Goal: Transaction & Acquisition: Download file/media

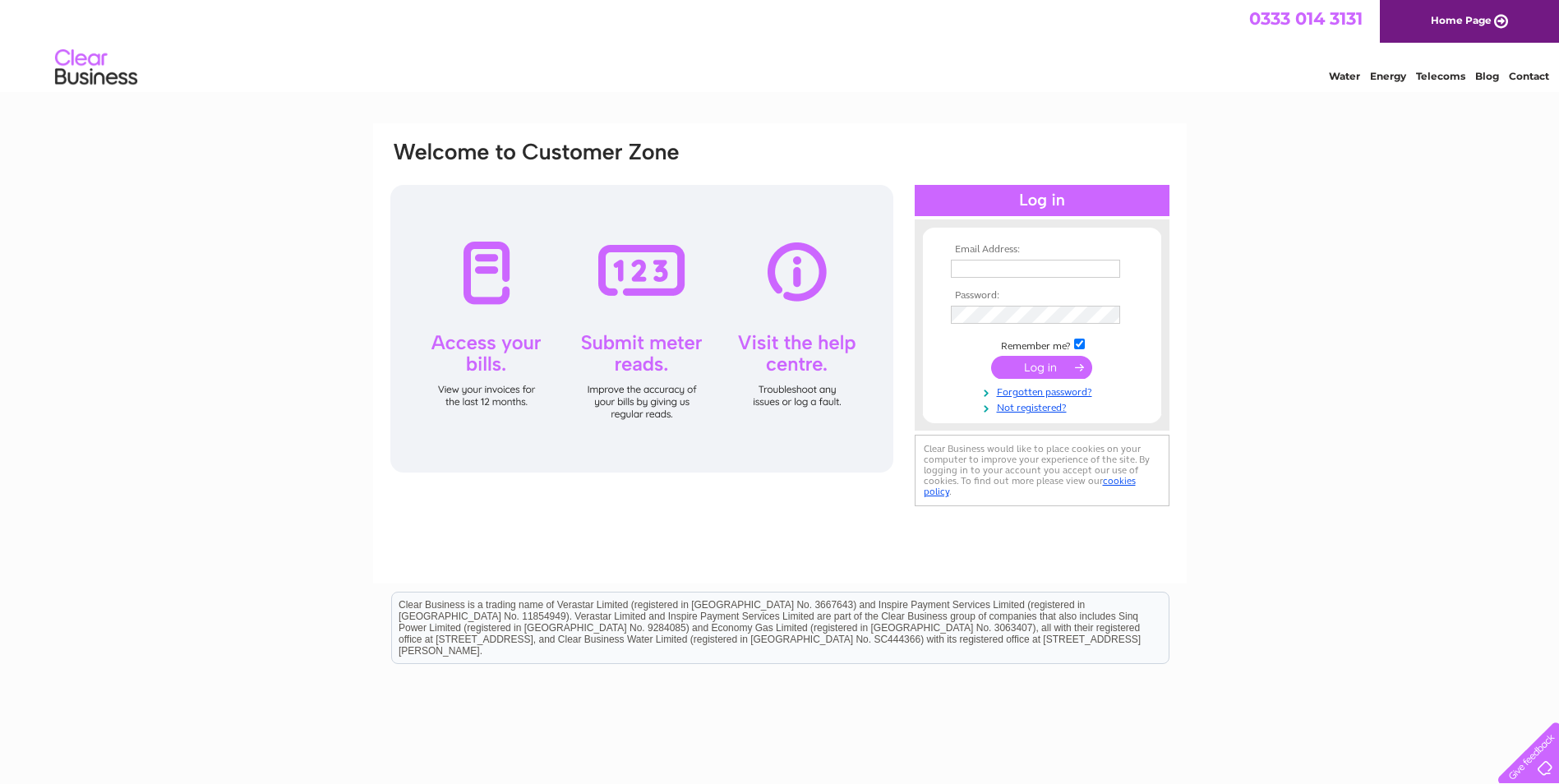
type input "bartdelak@gmail.com"
click at [1050, 367] on input "submit" at bounding box center [1041, 367] width 101 height 23
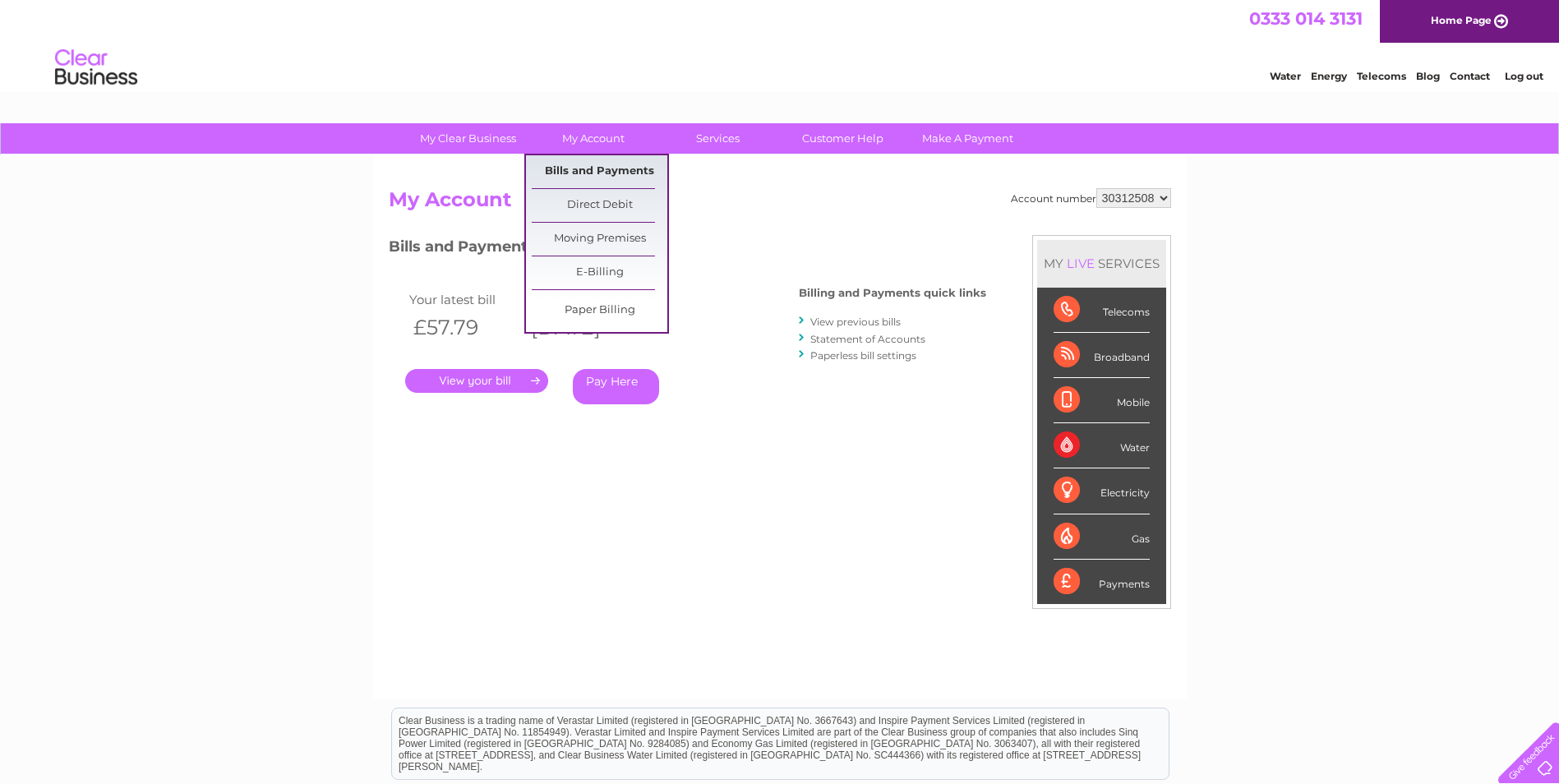
click at [608, 167] on link "Bills and Payments" at bounding box center [599, 172] width 136 height 33
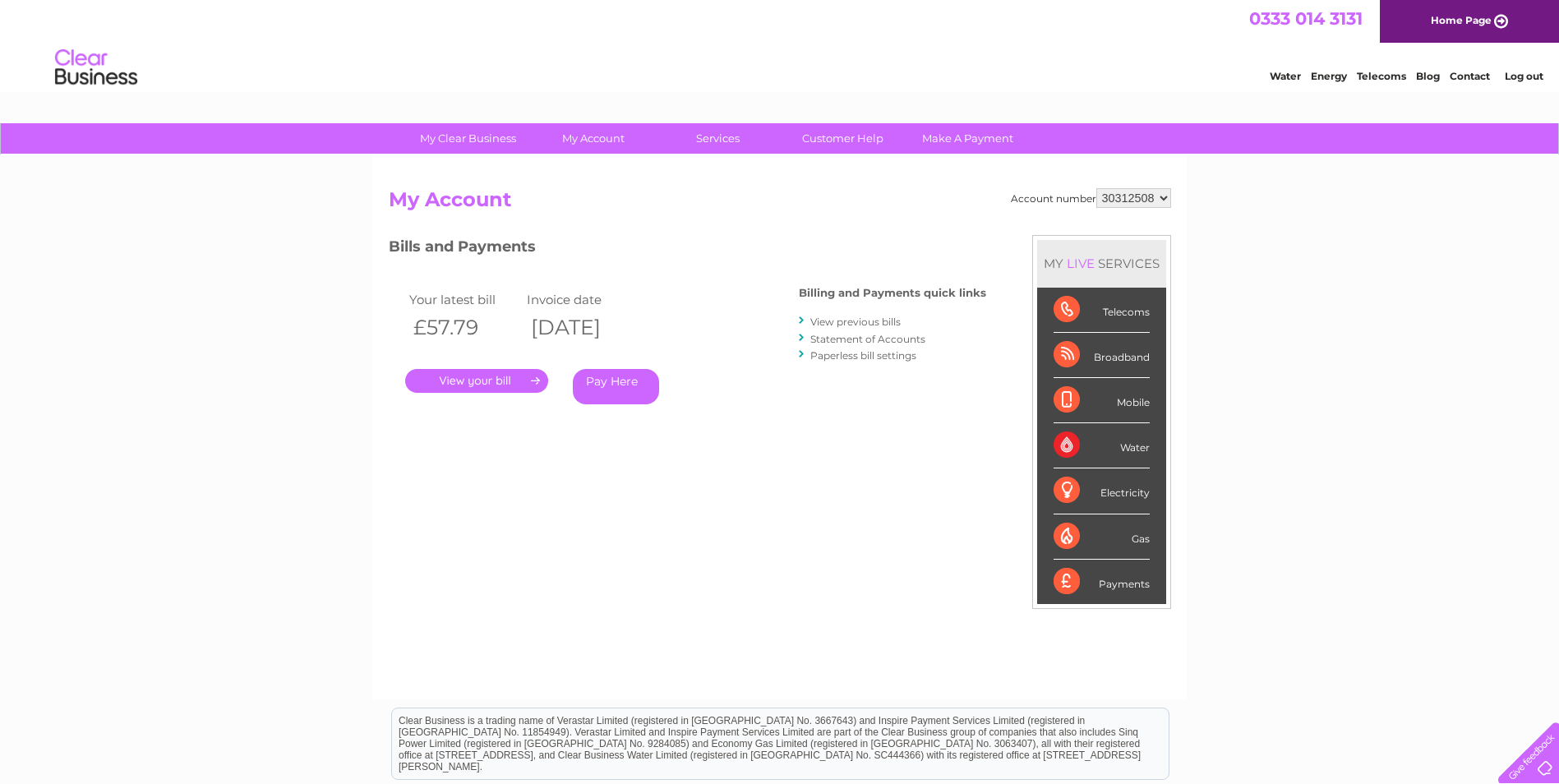
click at [1159, 194] on select "30312508" at bounding box center [1133, 198] width 75 height 20
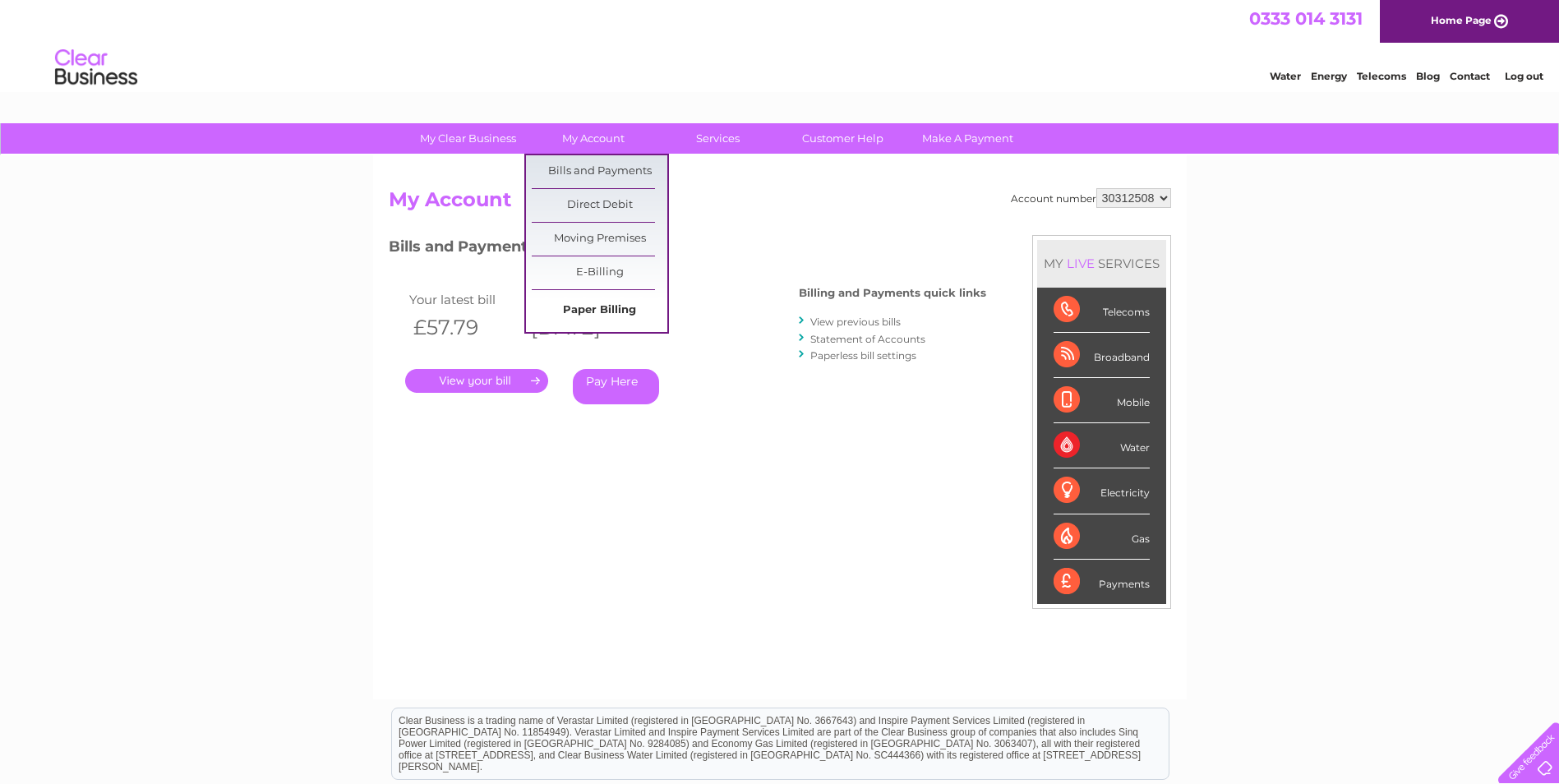
click at [603, 306] on link "Paper Billing" at bounding box center [599, 311] width 136 height 33
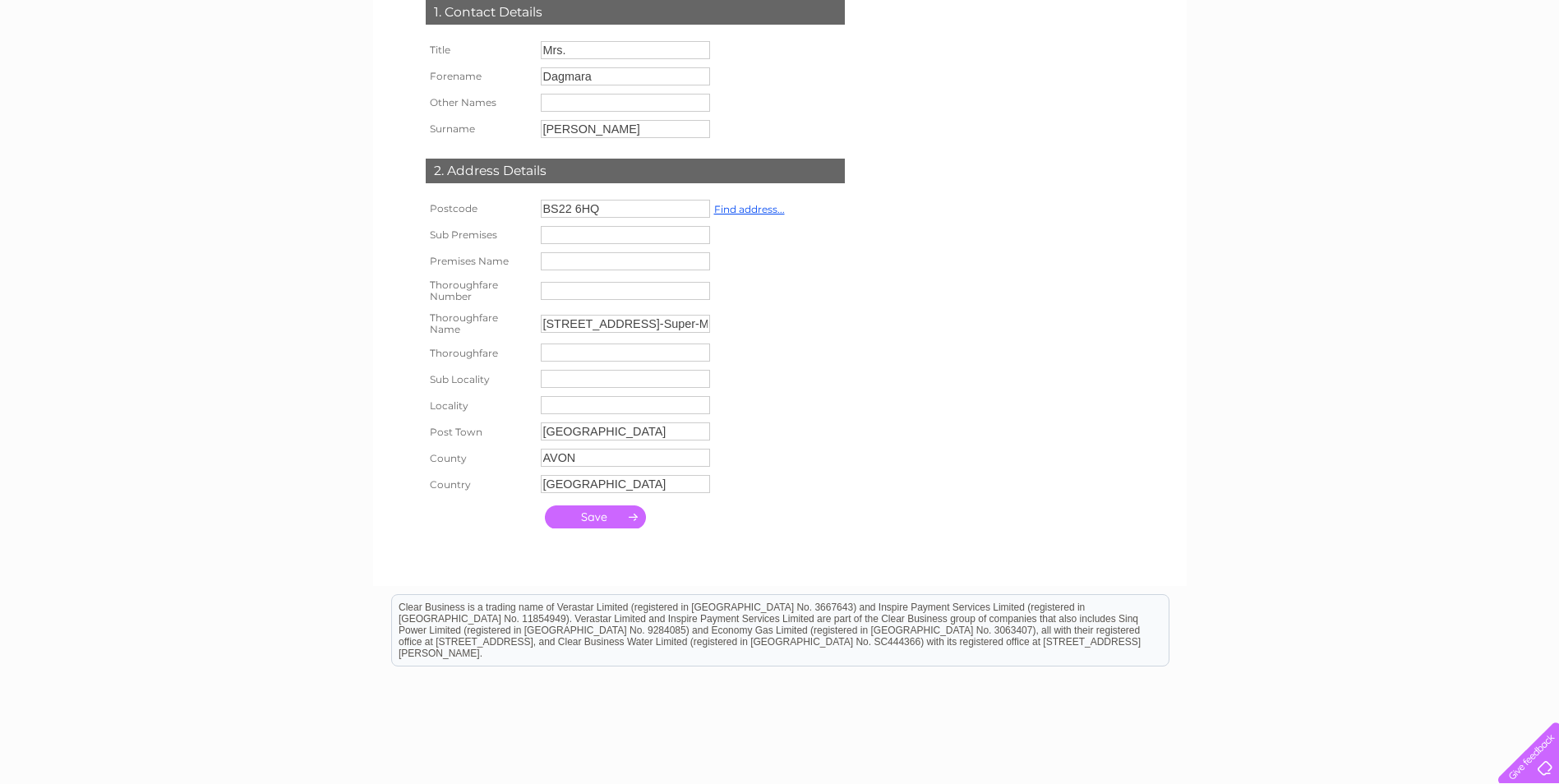
scroll to position [271, 0]
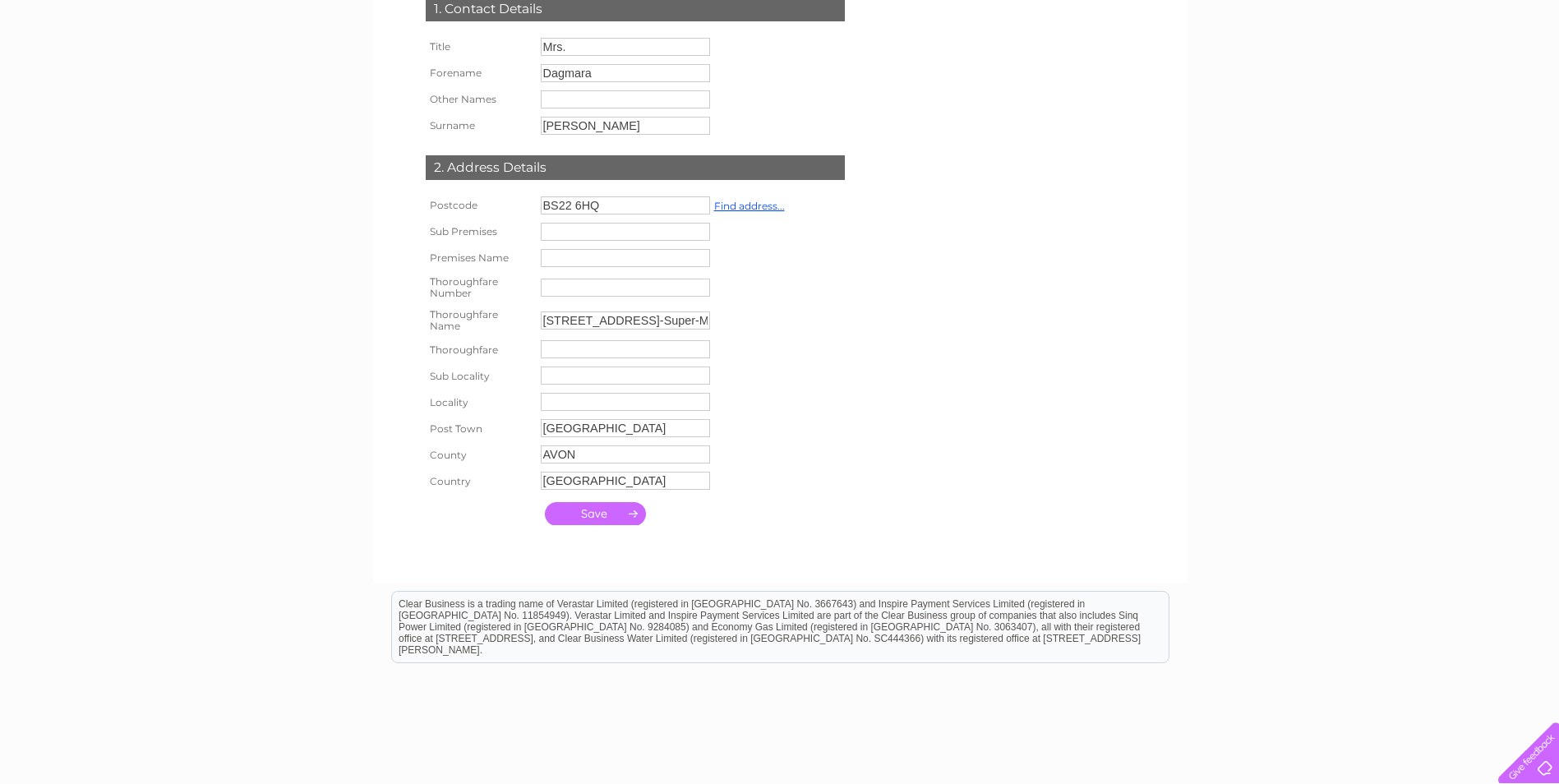
click at [606, 509] on input "submit" at bounding box center [595, 514] width 101 height 23
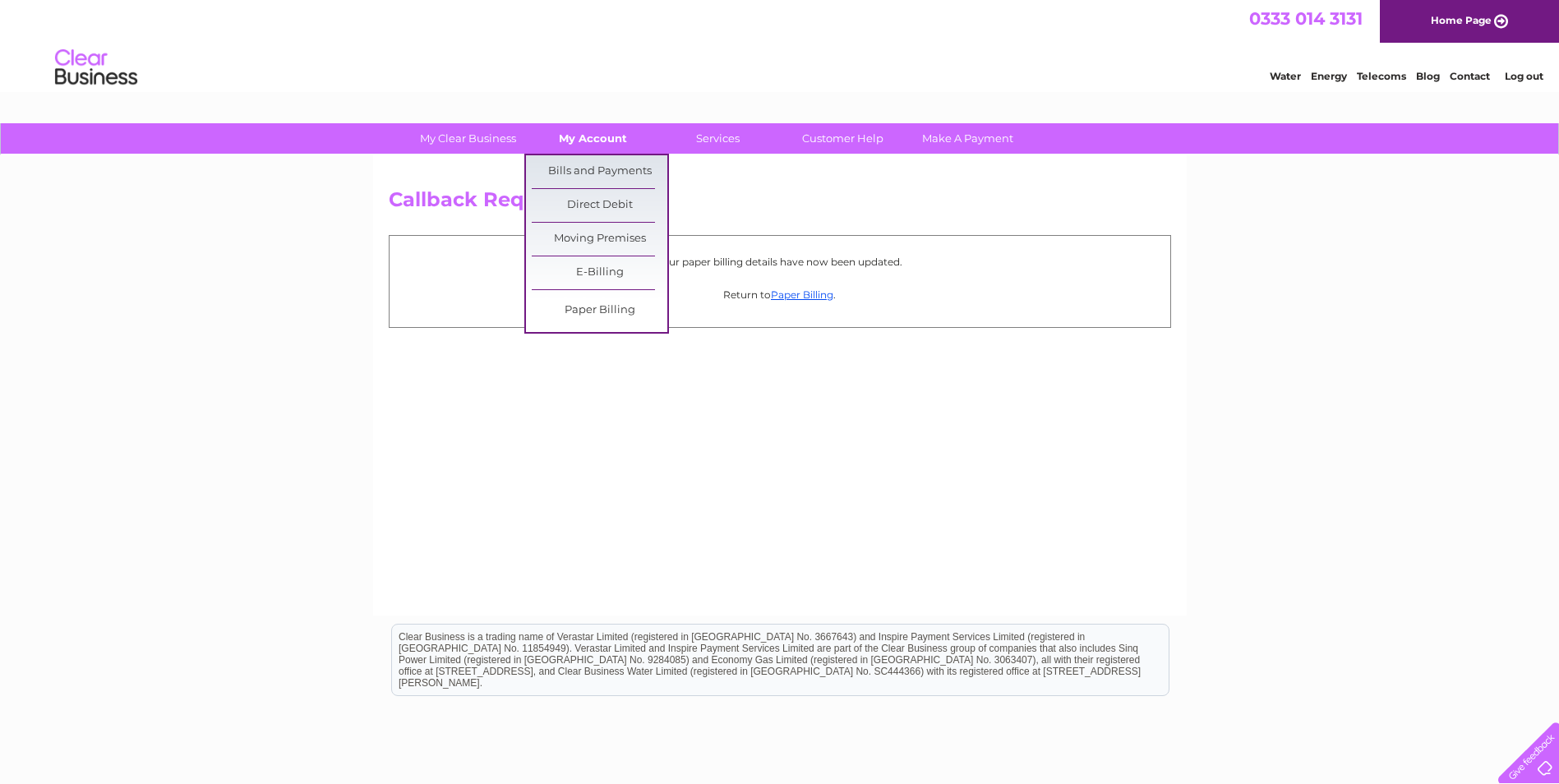
click at [593, 140] on link "My Account" at bounding box center [592, 139] width 136 height 31
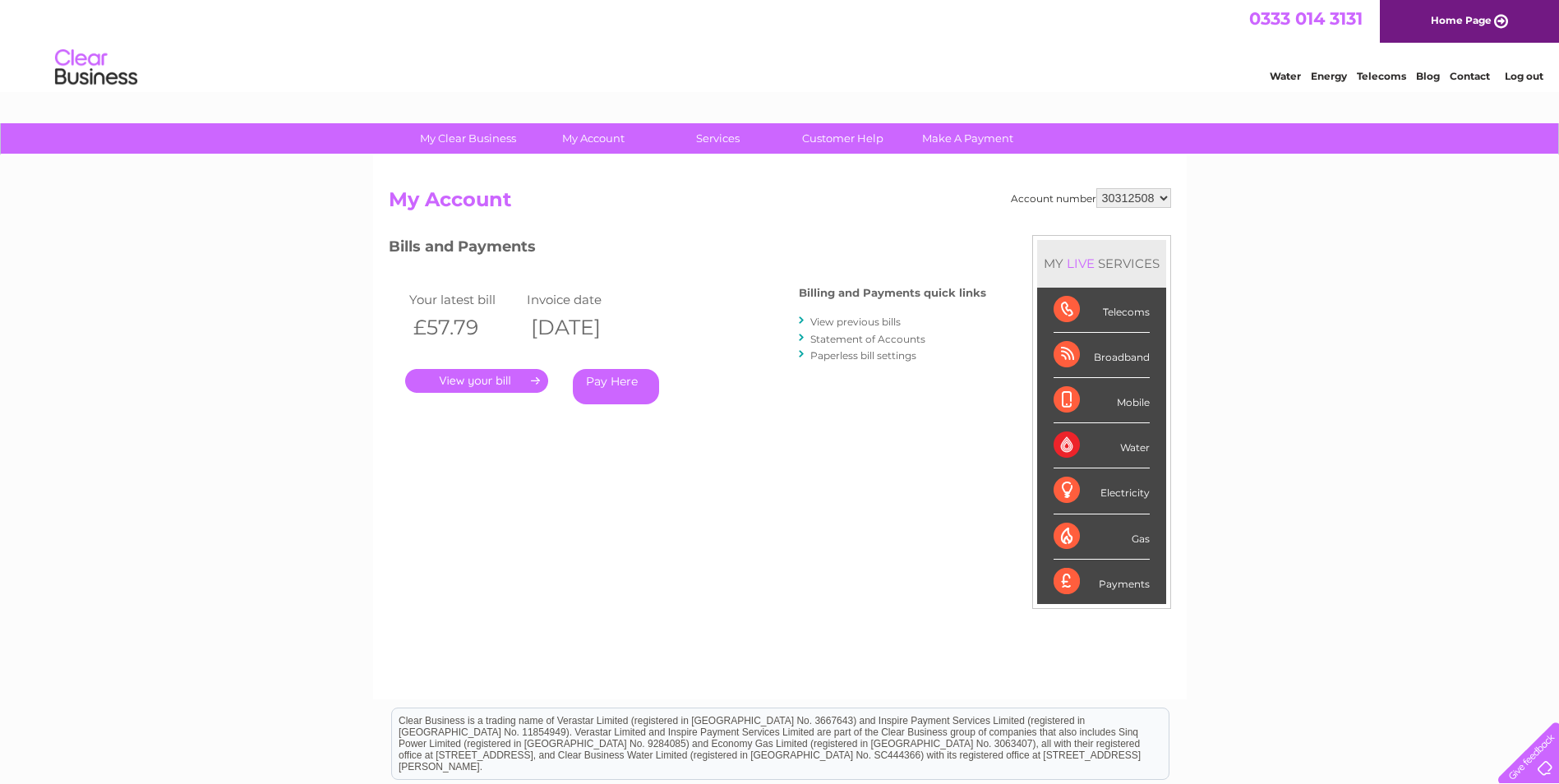
click at [496, 383] on link "." at bounding box center [476, 381] width 143 height 23
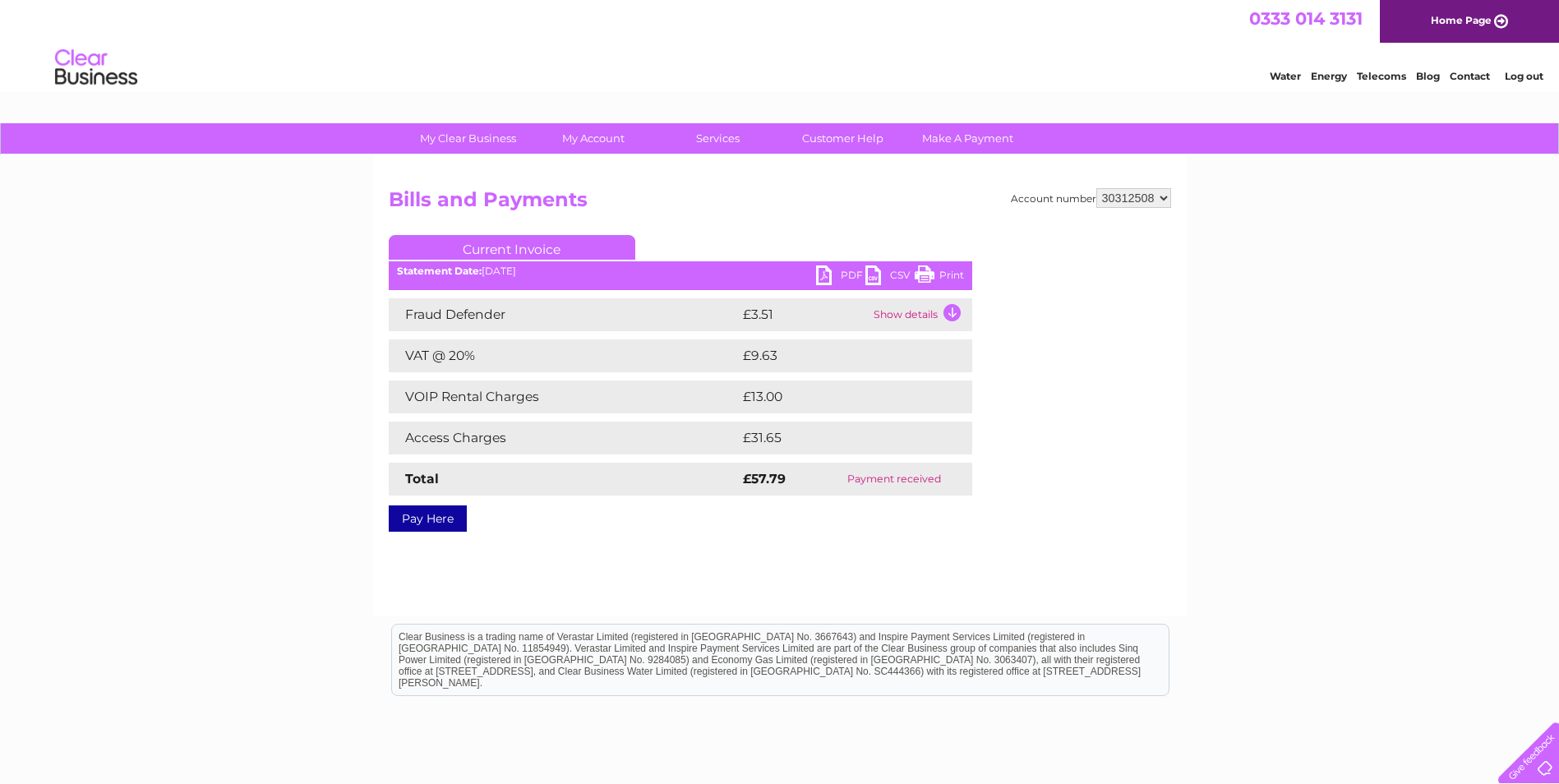
click at [689, 434] on td "Access Charges" at bounding box center [563, 437] width 350 height 33
click at [833, 279] on link "PDF" at bounding box center [841, 277] width 50 height 23
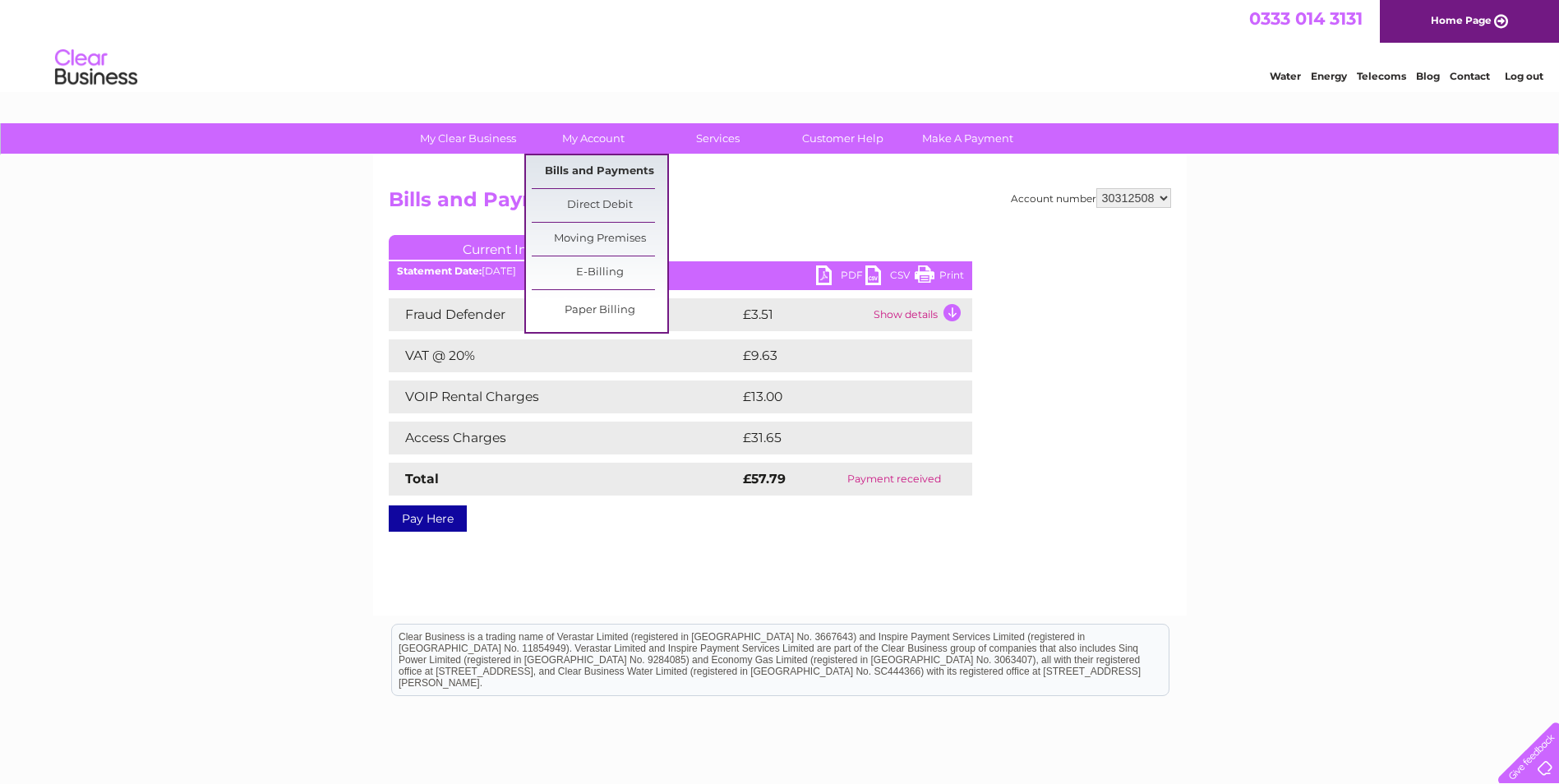
click at [602, 166] on link "Bills and Payments" at bounding box center [599, 172] width 136 height 33
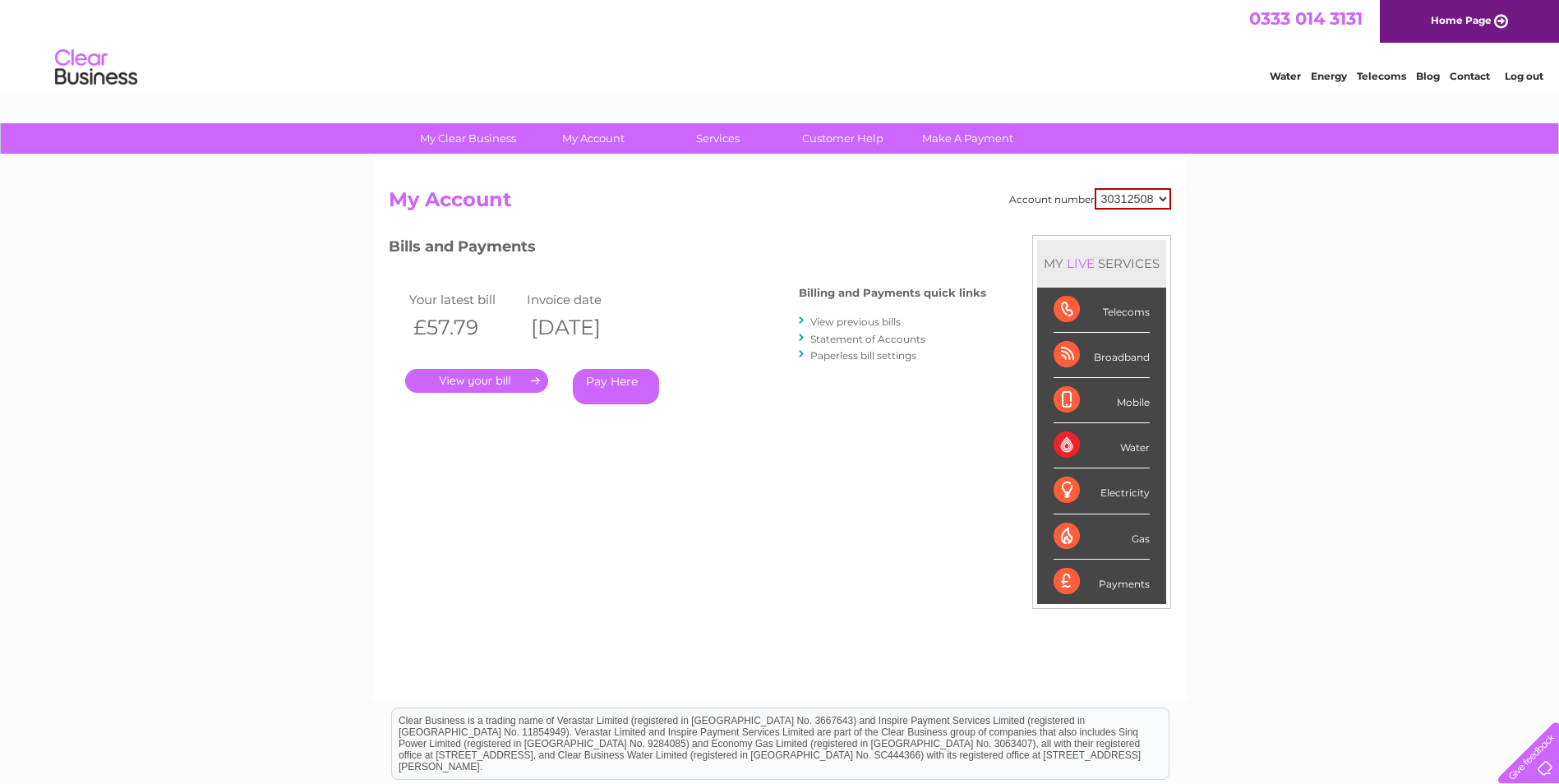
click at [606, 324] on th "11/08/2025" at bounding box center [581, 327] width 118 height 33
click at [1167, 197] on select "30312508" at bounding box center [1132, 199] width 77 height 22
click at [1158, 193] on select "30312508" at bounding box center [1132, 199] width 77 height 22
click at [592, 316] on th "[DATE]" at bounding box center [581, 327] width 118 height 33
click at [608, 330] on th "[DATE]" at bounding box center [581, 327] width 118 height 33
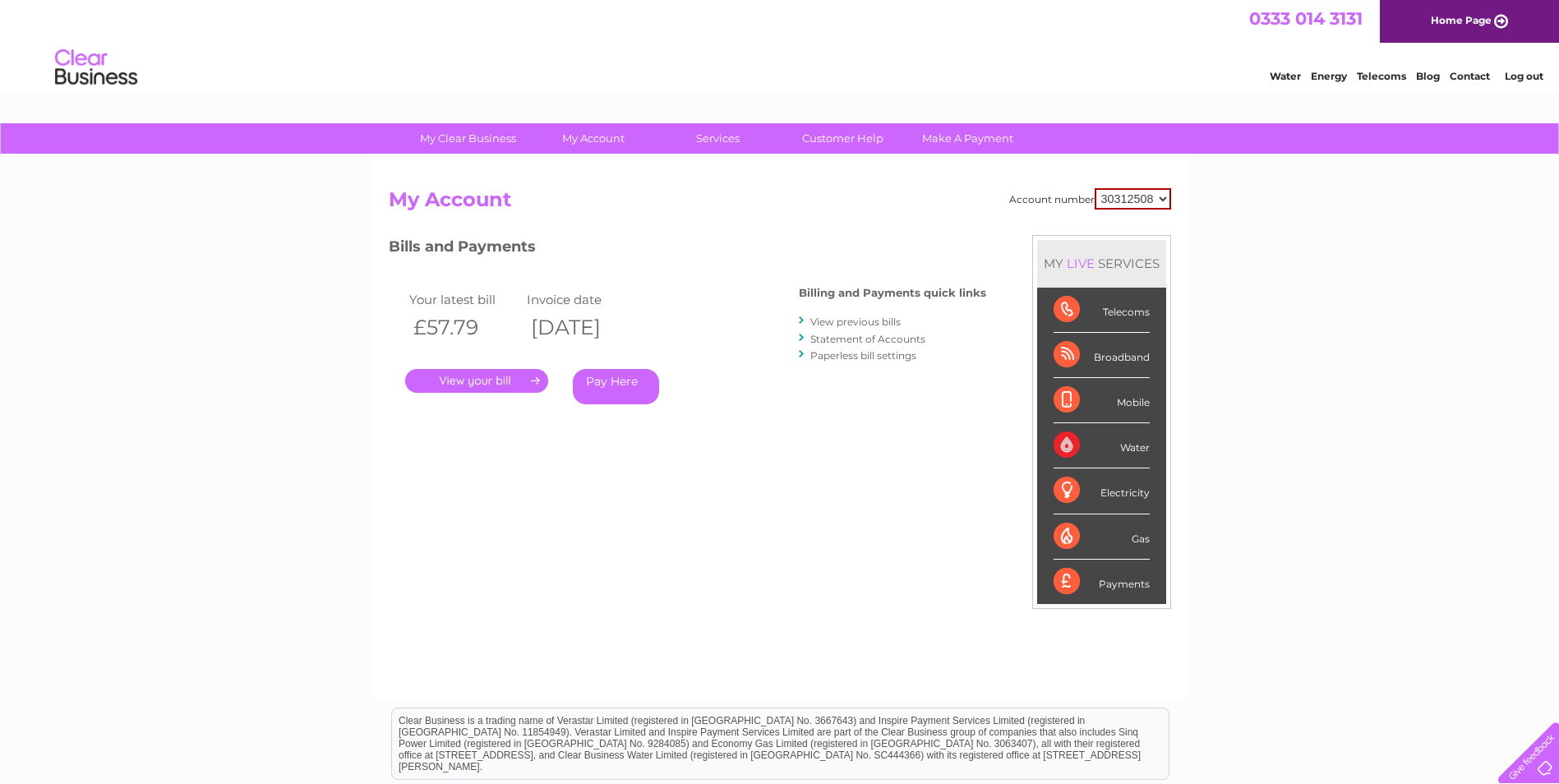
click at [601, 319] on th "11/08/2025" at bounding box center [581, 327] width 118 height 33
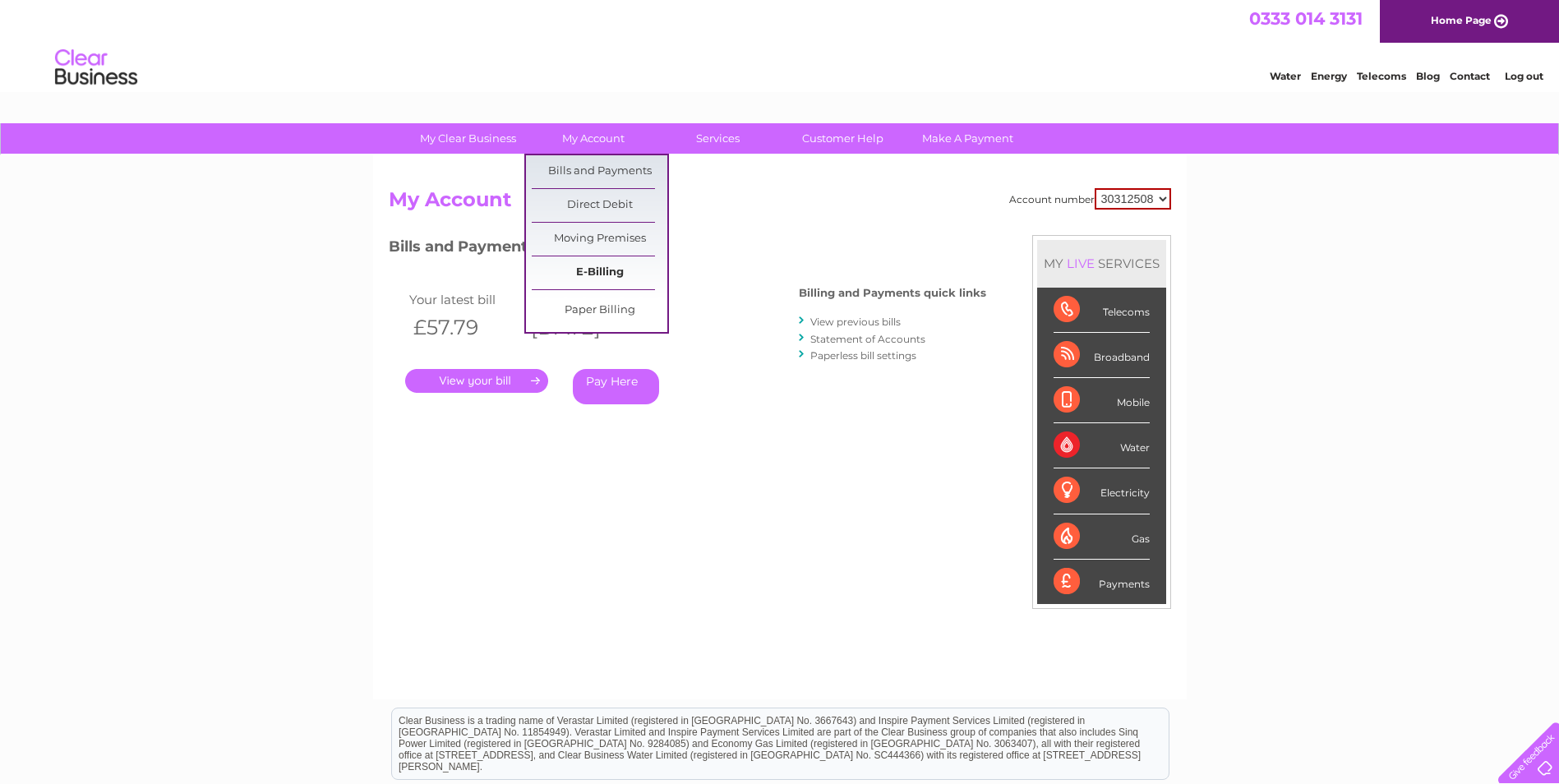
click at [607, 270] on link "E-Billing" at bounding box center [599, 273] width 136 height 33
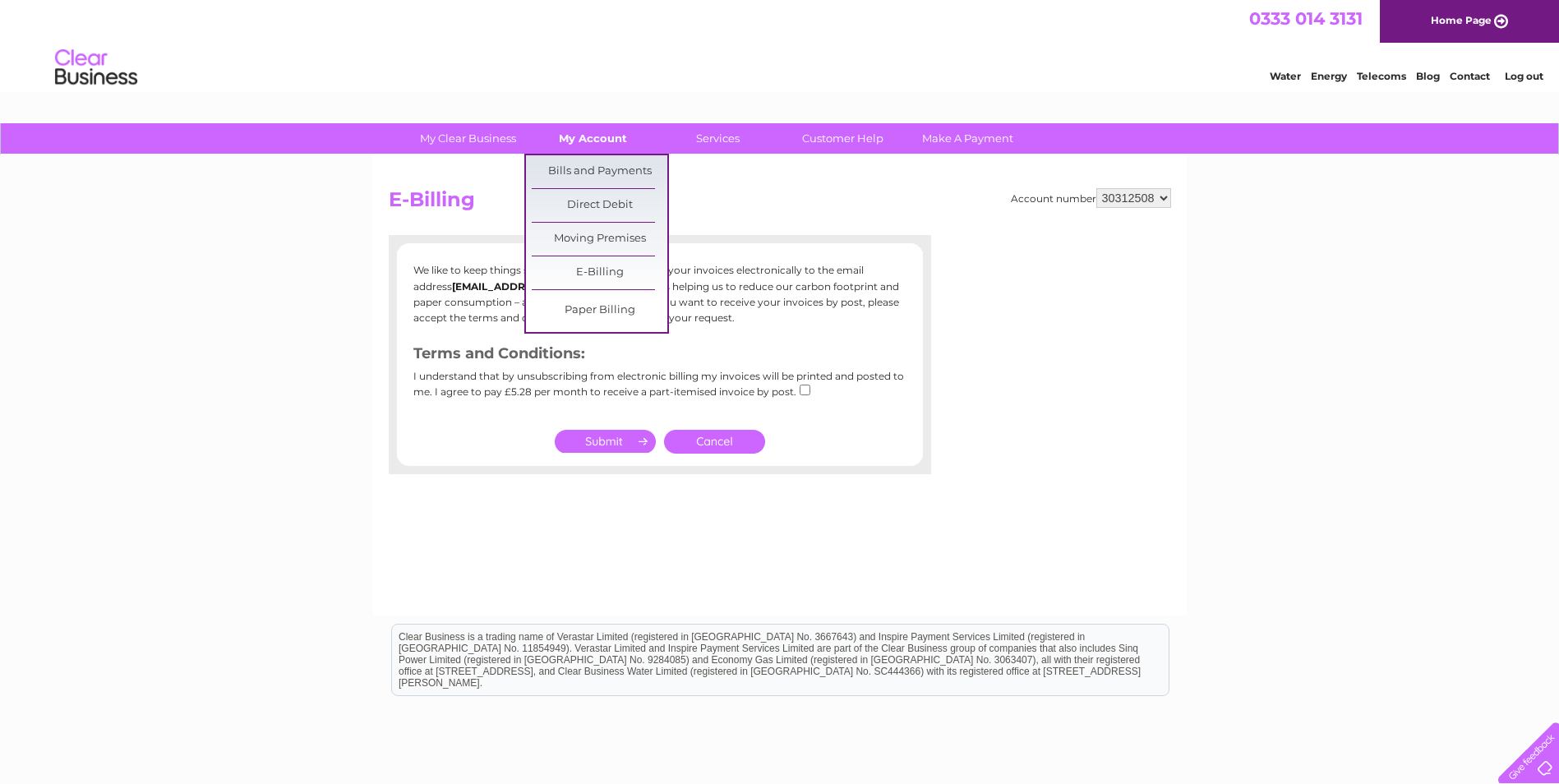
click at [621, 135] on link "My Account" at bounding box center [592, 139] width 136 height 31
click at [617, 167] on link "Bills and Payments" at bounding box center [599, 172] width 136 height 33
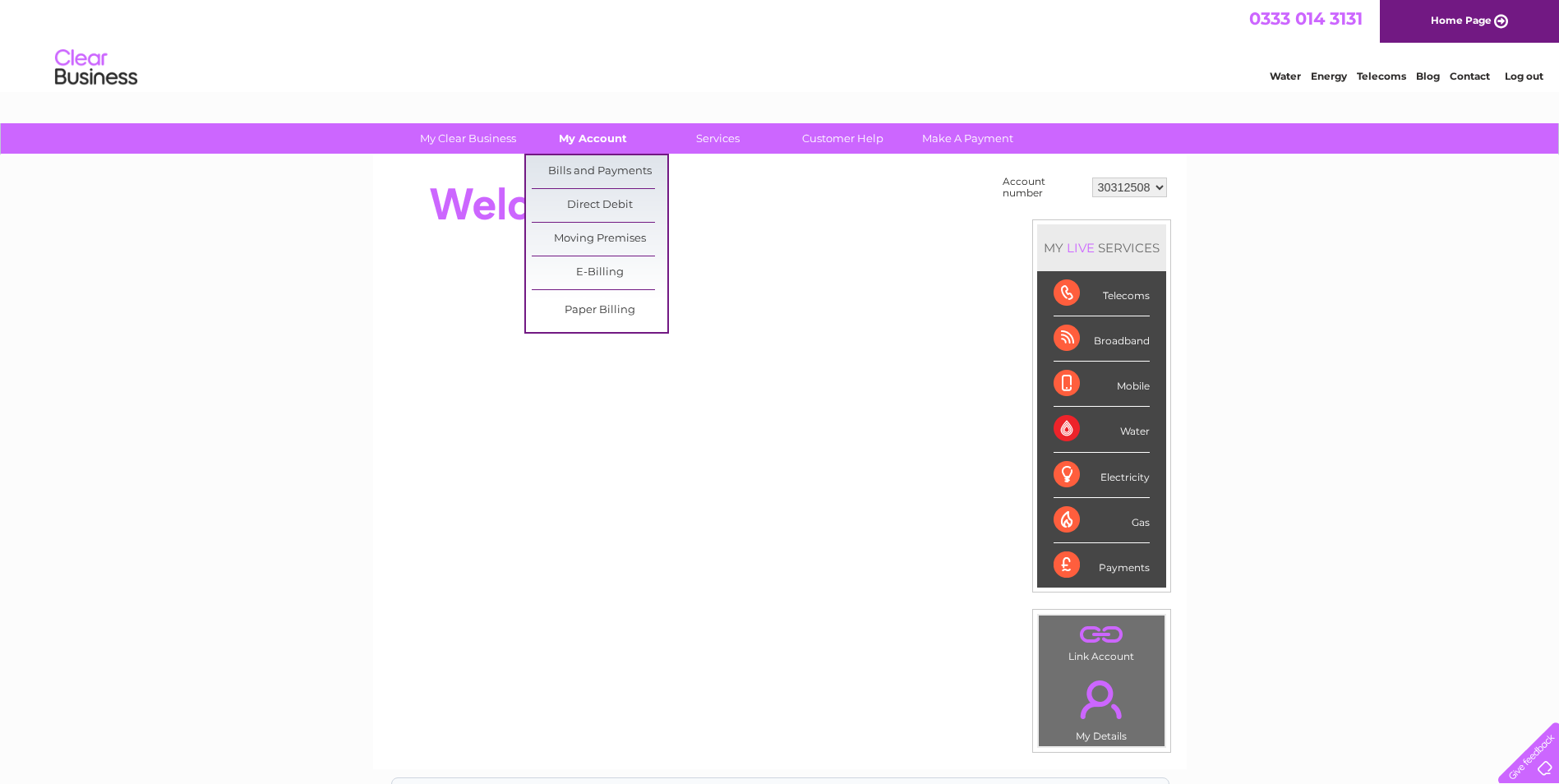
click at [611, 128] on link "My Account" at bounding box center [592, 139] width 136 height 31
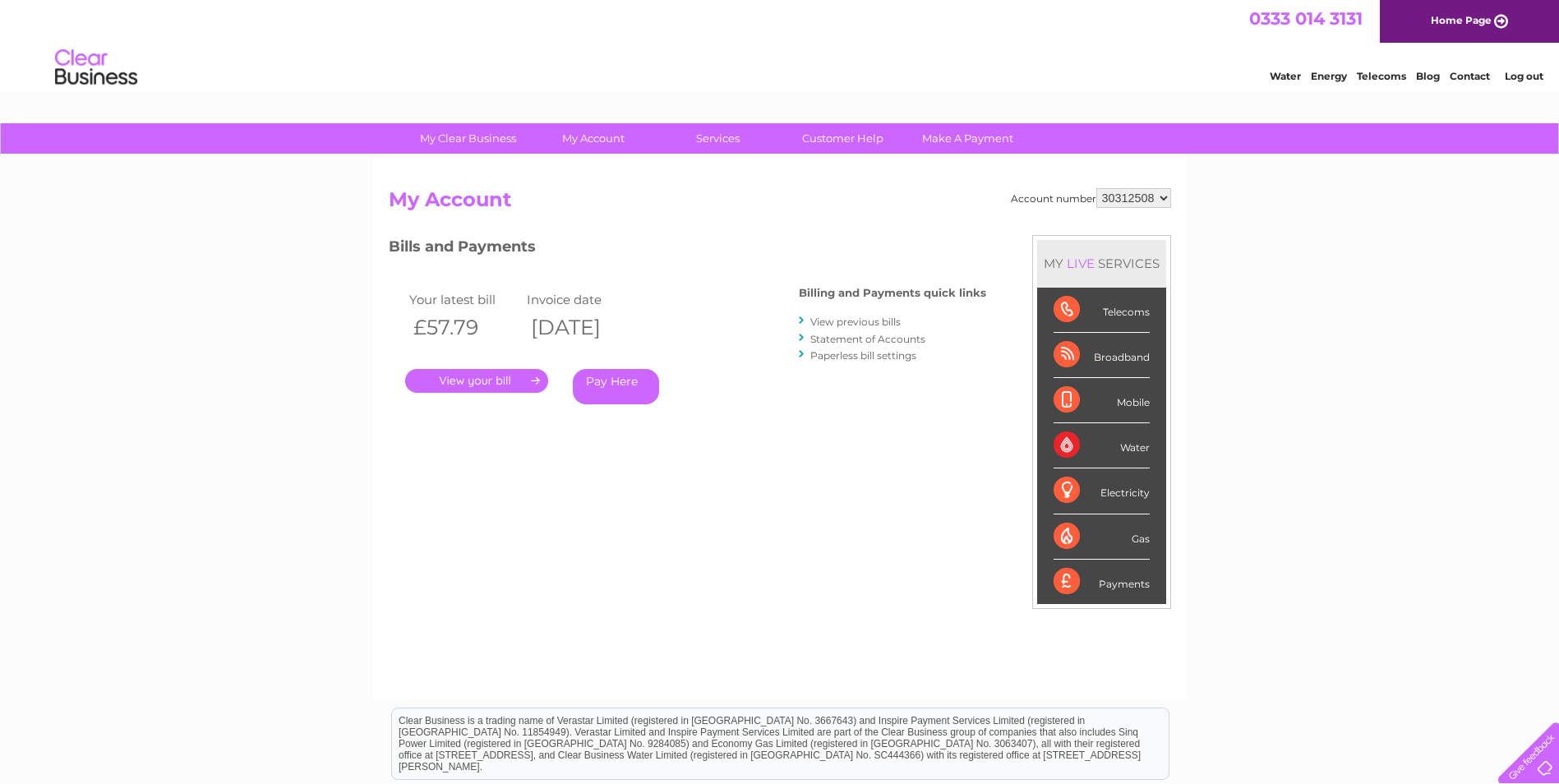
click at [599, 317] on th "[DATE]" at bounding box center [581, 327] width 118 height 33
click at [452, 319] on th "£57.79" at bounding box center [464, 327] width 118 height 33
click at [641, 317] on th "[DATE]" at bounding box center [581, 327] width 118 height 33
click at [336, 373] on div "My Clear Business Login Details My Details My Preferences Link Account My Accou…" at bounding box center [780, 552] width 1559 height 857
click at [869, 321] on link "View previous bills" at bounding box center [855, 322] width 90 height 13
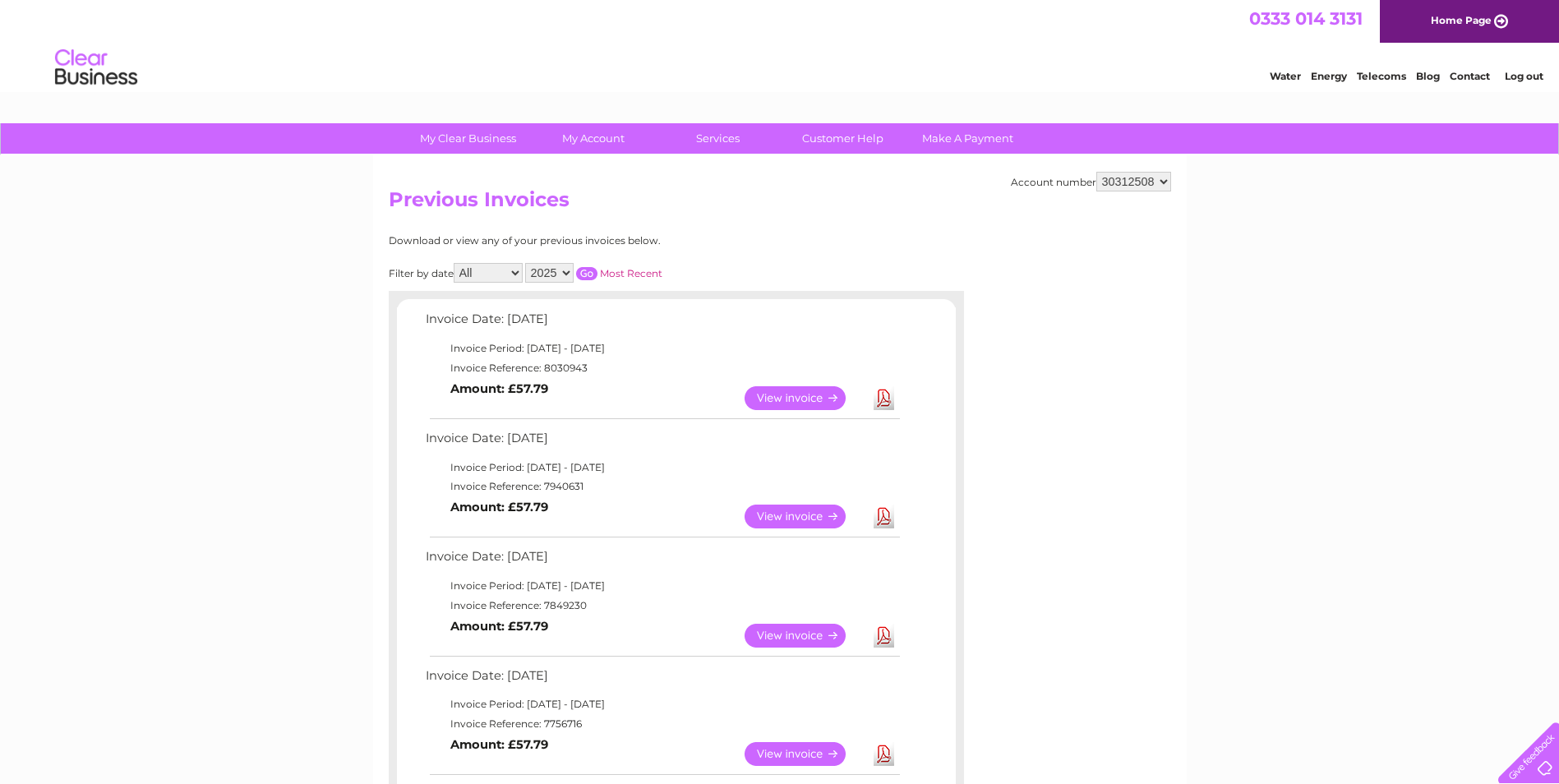
click at [888, 516] on link "Download" at bounding box center [884, 517] width 21 height 23
click at [827, 516] on link "View" at bounding box center [805, 517] width 121 height 23
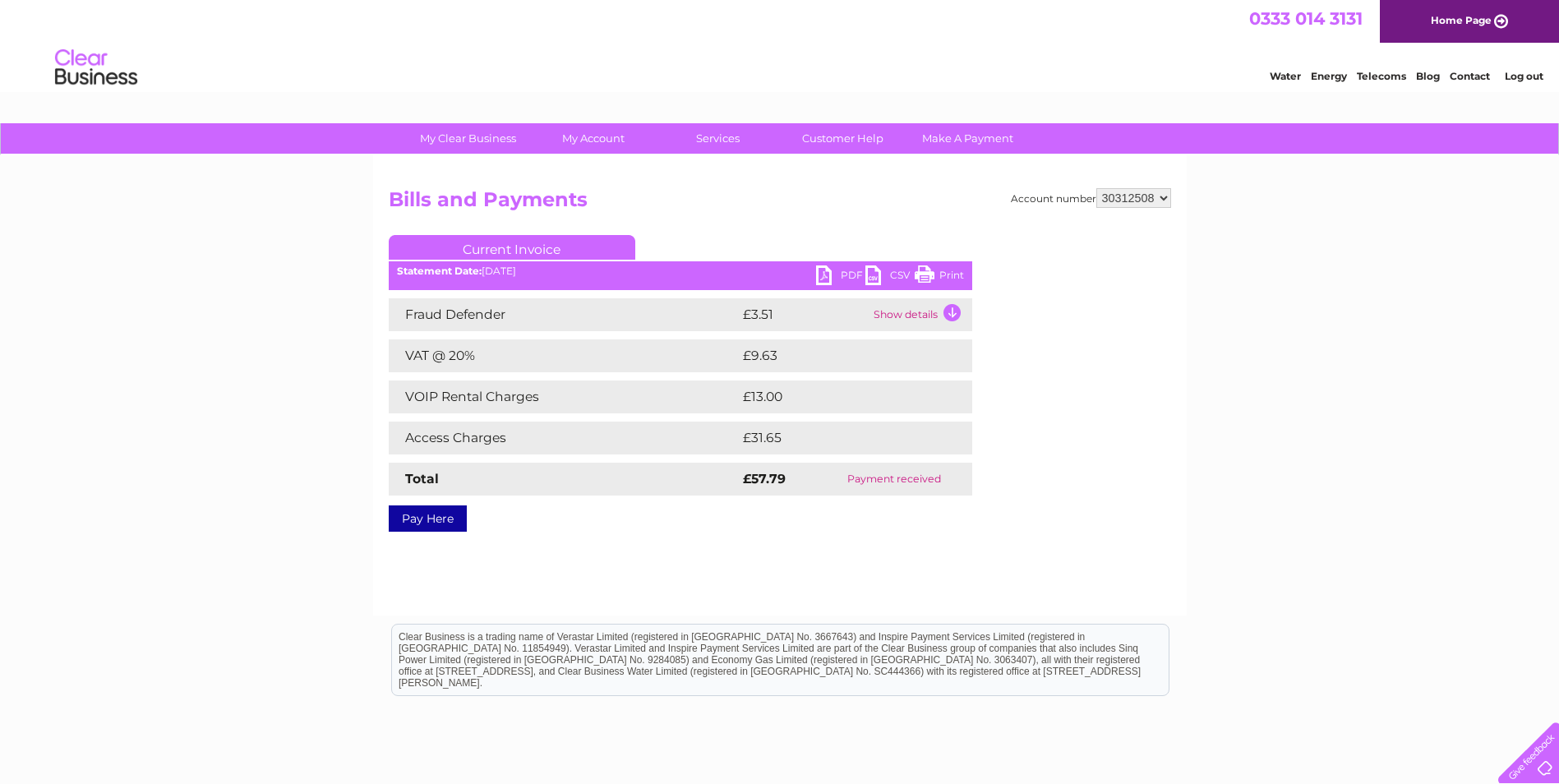
click at [109, 66] on img at bounding box center [95, 68] width 84 height 50
click at [72, 74] on img at bounding box center [95, 68] width 84 height 50
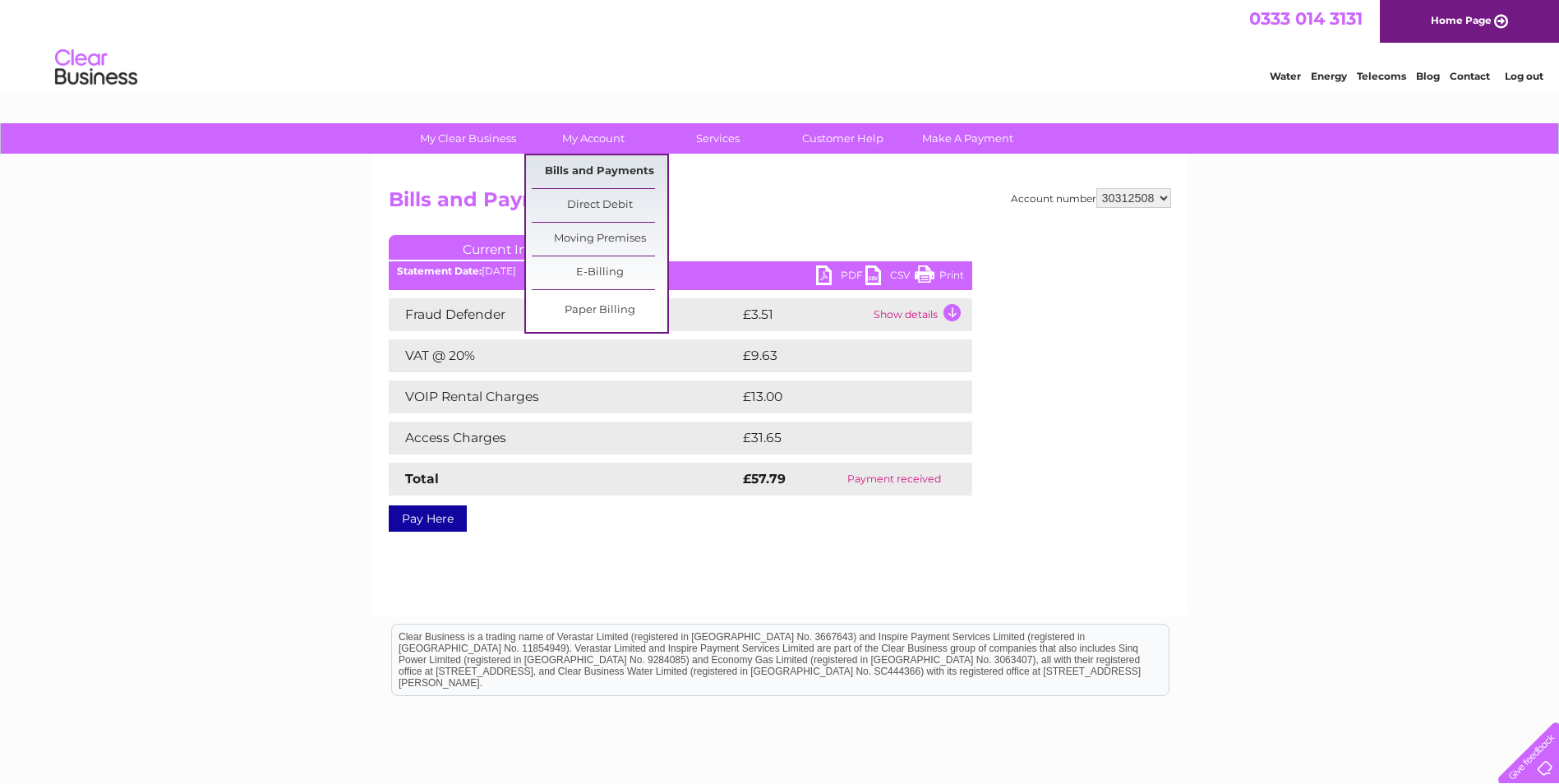
click at [597, 161] on link "Bills and Payments" at bounding box center [599, 172] width 136 height 33
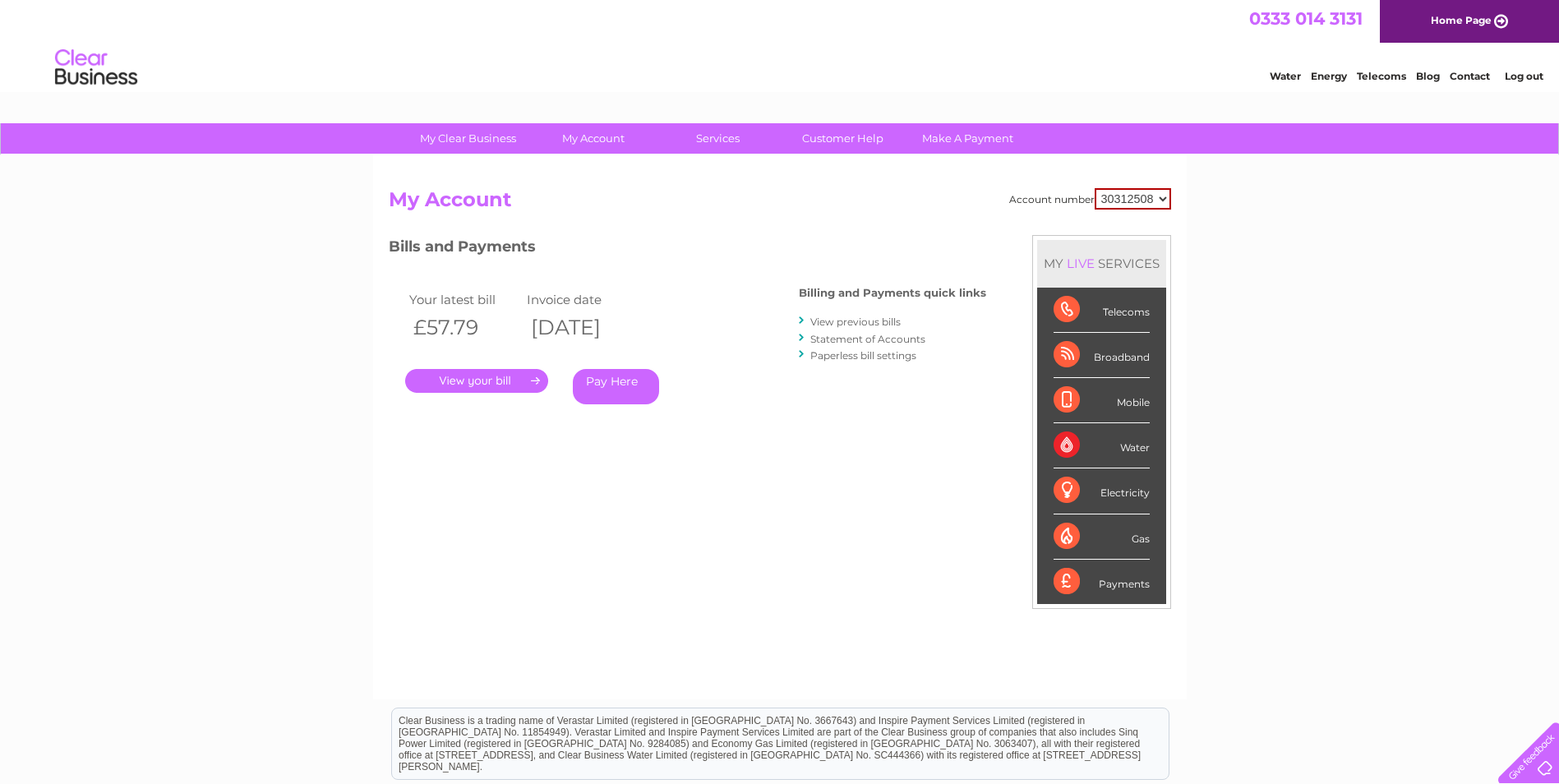
click at [867, 320] on link "View previous bills" at bounding box center [855, 322] width 90 height 13
